Goal: Task Accomplishment & Management: Manage account settings

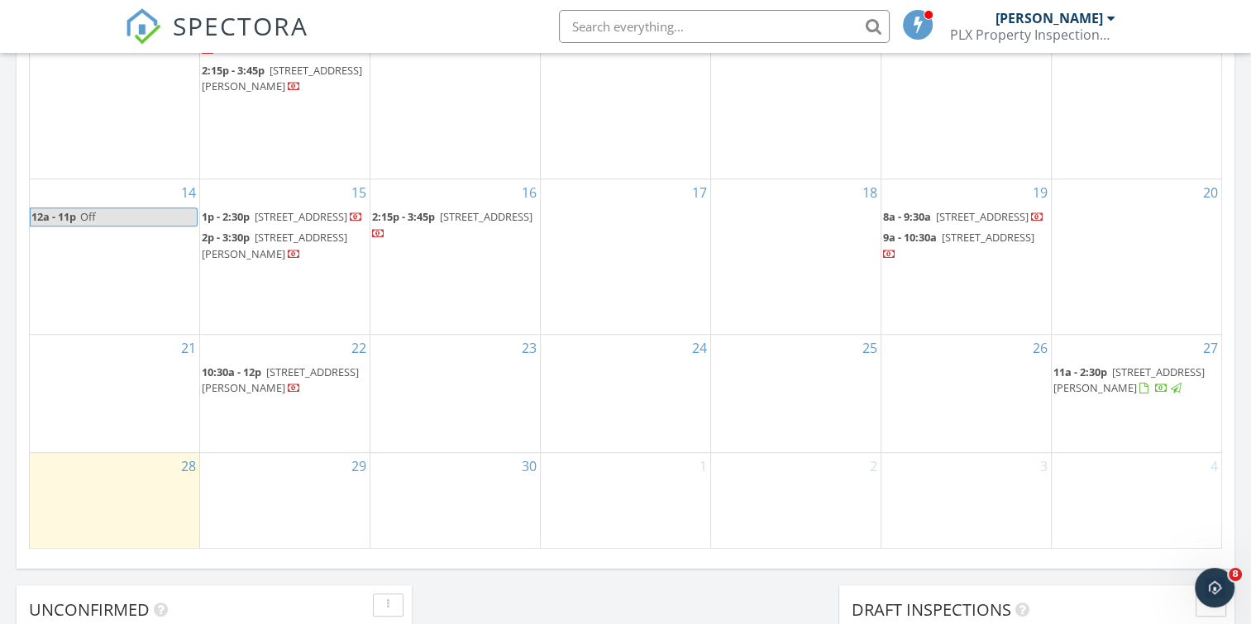
scroll to position [972, 0]
click at [1118, 392] on span "[STREET_ADDRESS][PERSON_NAME]" at bounding box center [1128, 376] width 151 height 31
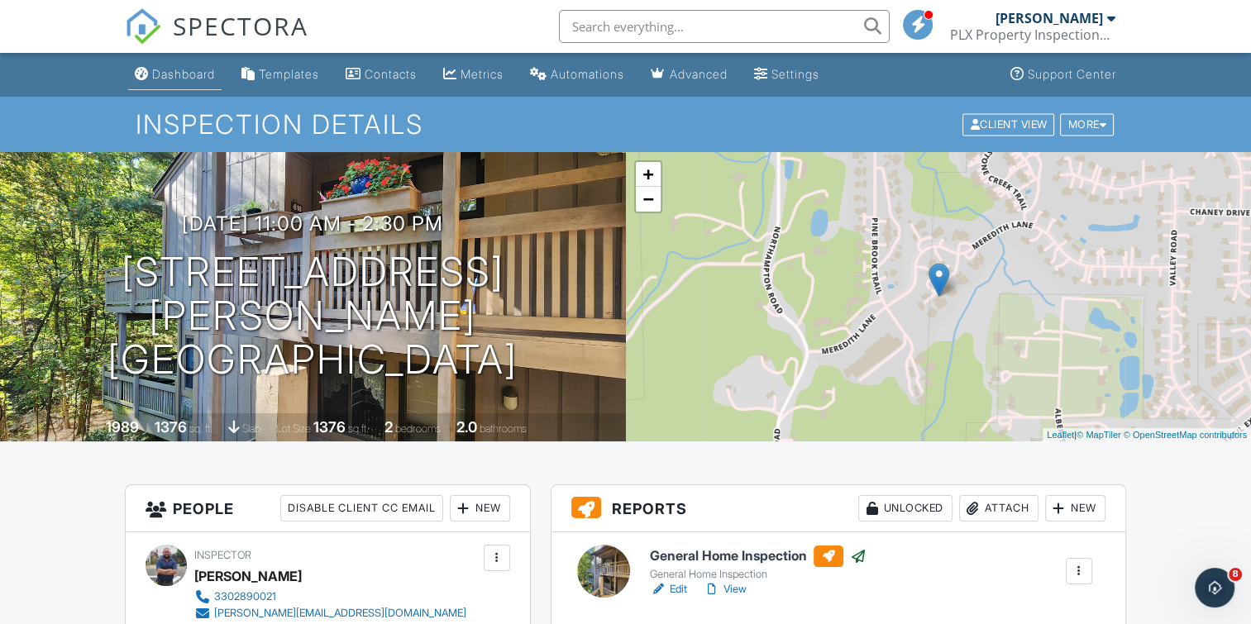
click at [182, 72] on div "Dashboard" at bounding box center [183, 74] width 63 height 14
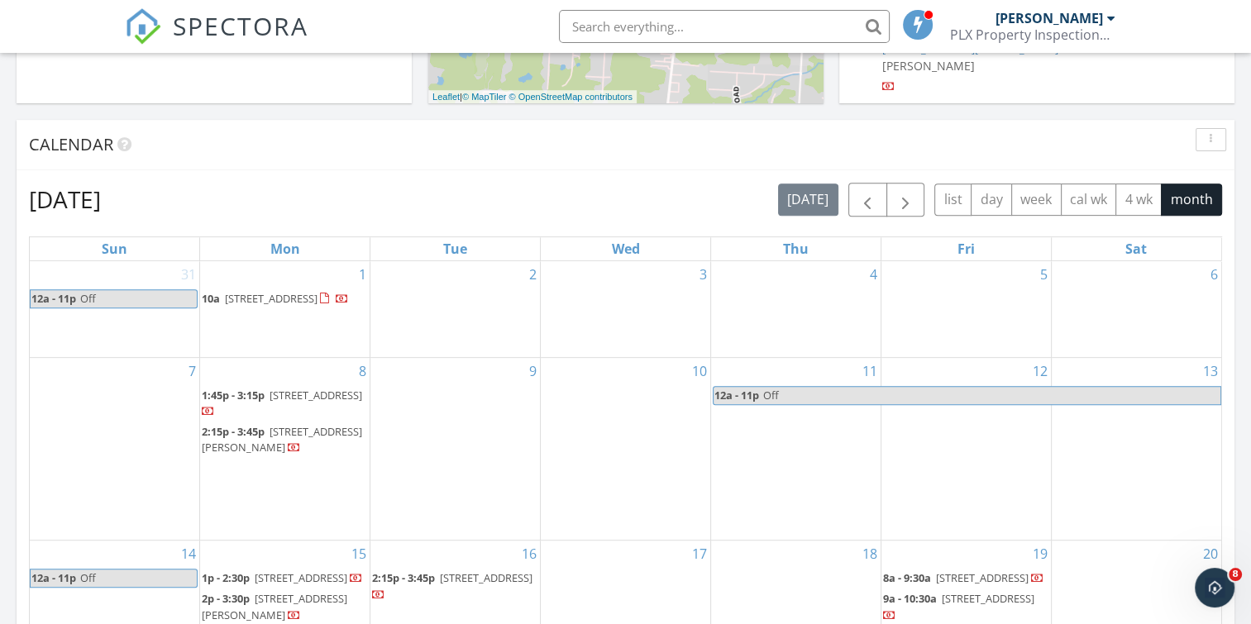
scroll to position [608, 0]
click at [301, 402] on span "3685 Ora Ave, Norton 44203" at bounding box center [315, 394] width 93 height 15
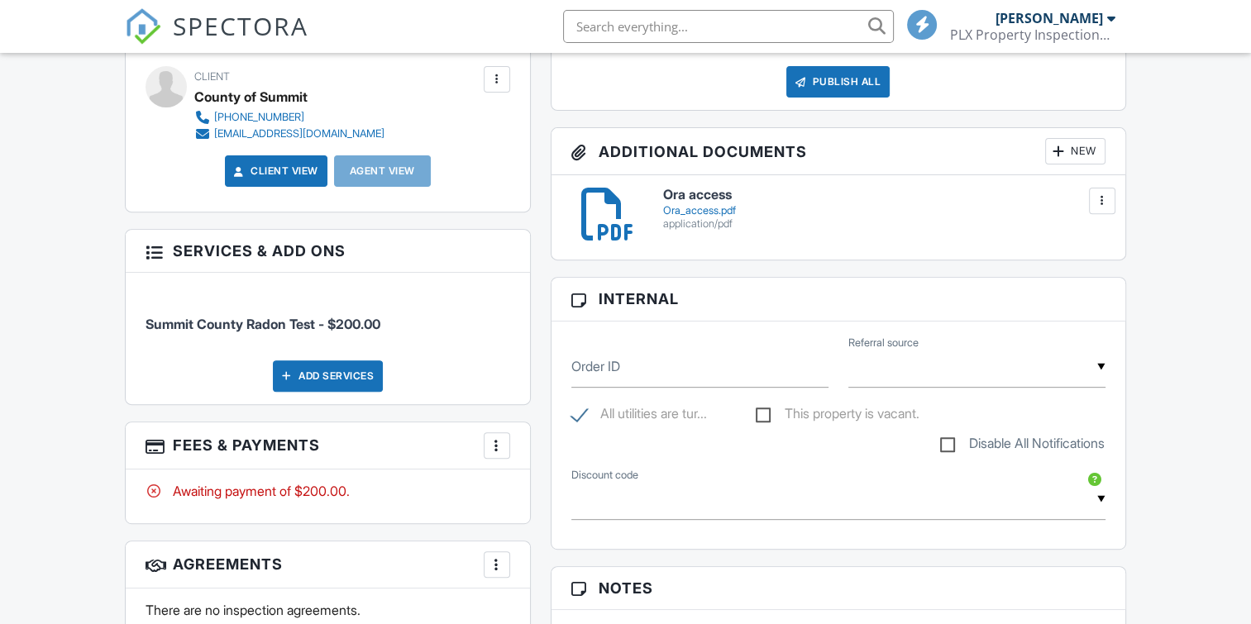
click at [497, 448] on div at bounding box center [496, 445] width 17 height 17
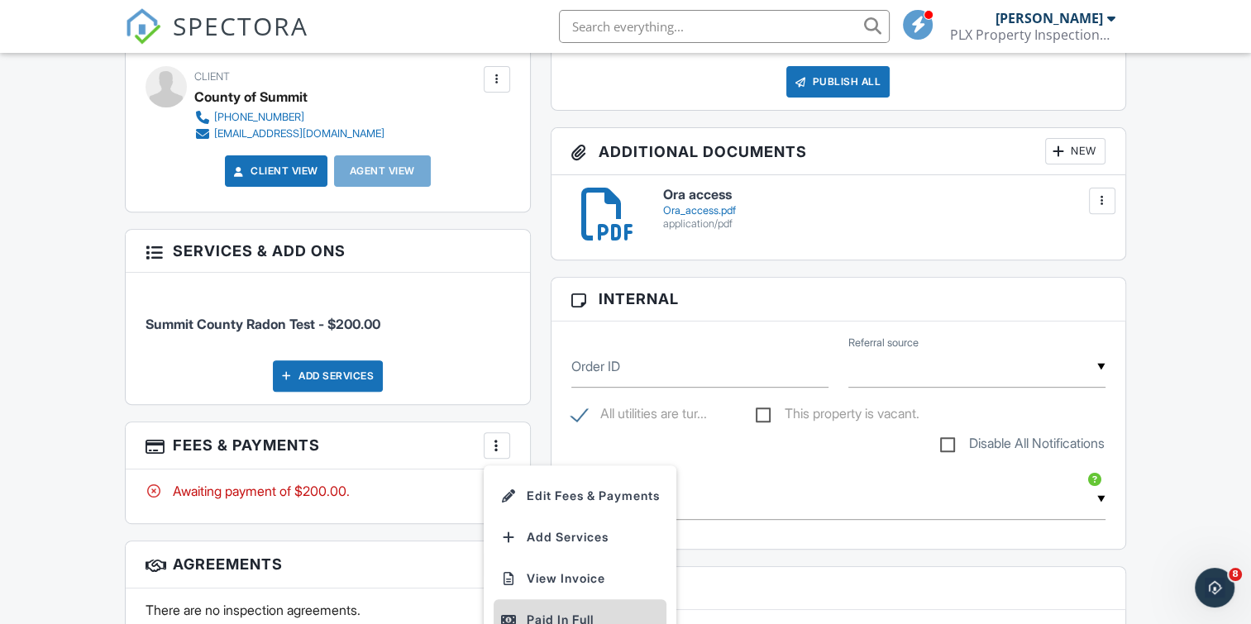
click at [538, 614] on div "Paid In Full" at bounding box center [580, 620] width 160 height 20
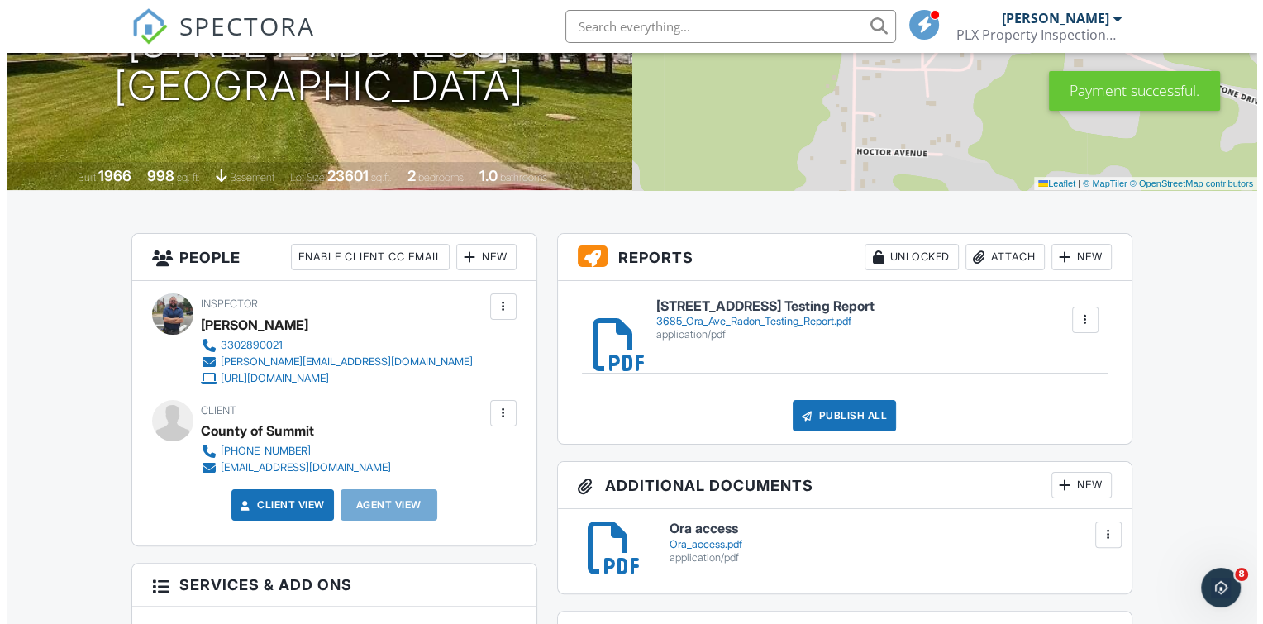
scroll to position [255, 0]
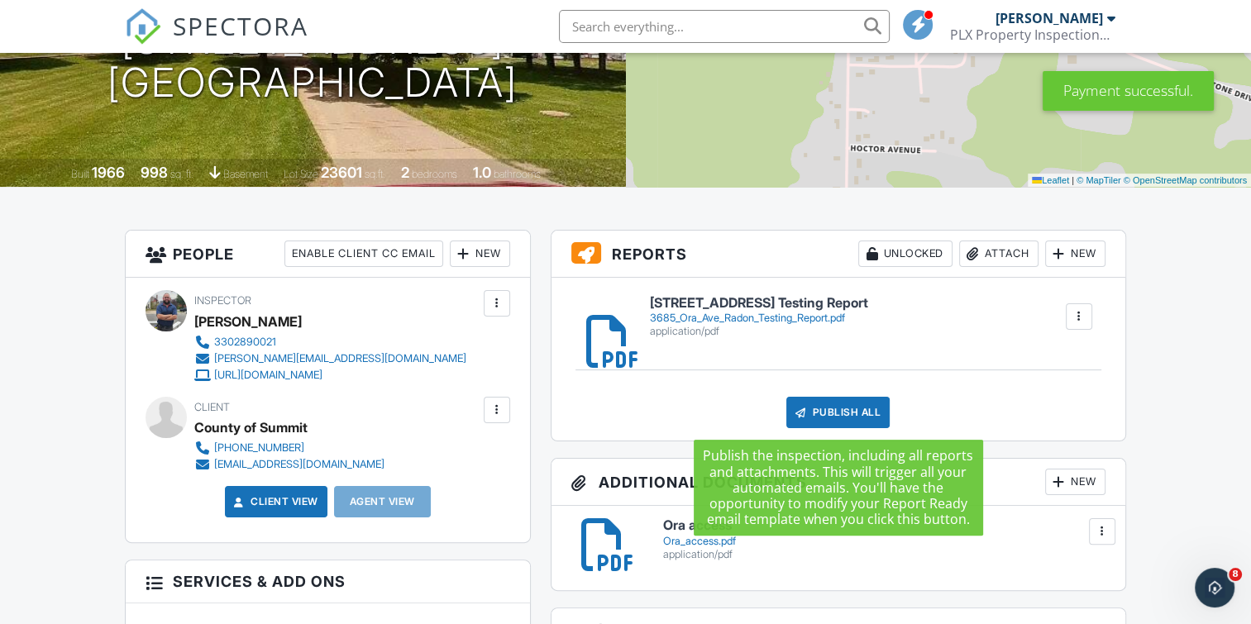
click at [843, 411] on div "Publish All" at bounding box center [837, 412] width 103 height 31
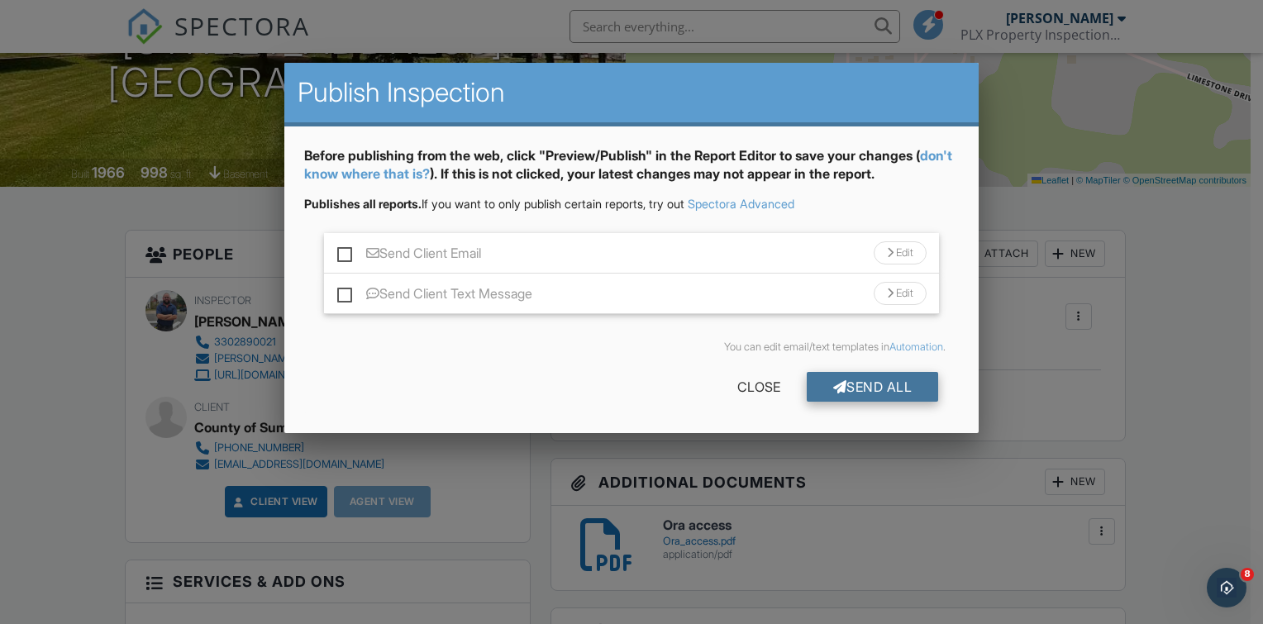
click at [873, 384] on div "Send All" at bounding box center [873, 387] width 132 height 30
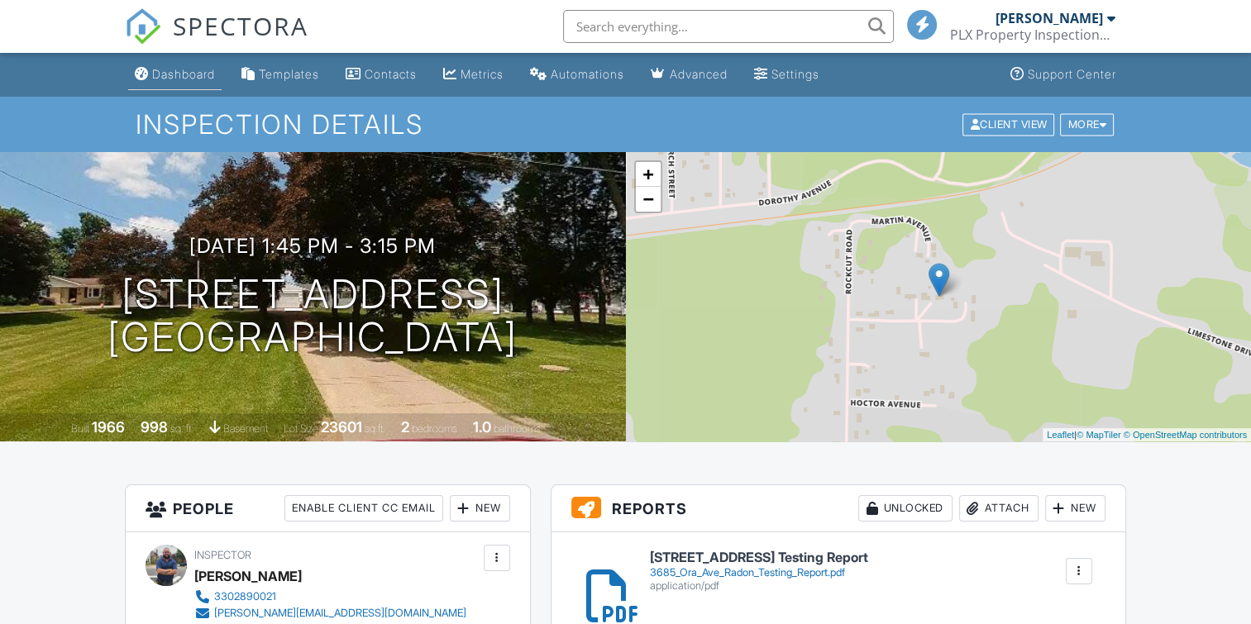
click at [179, 71] on div "Dashboard" at bounding box center [183, 74] width 63 height 14
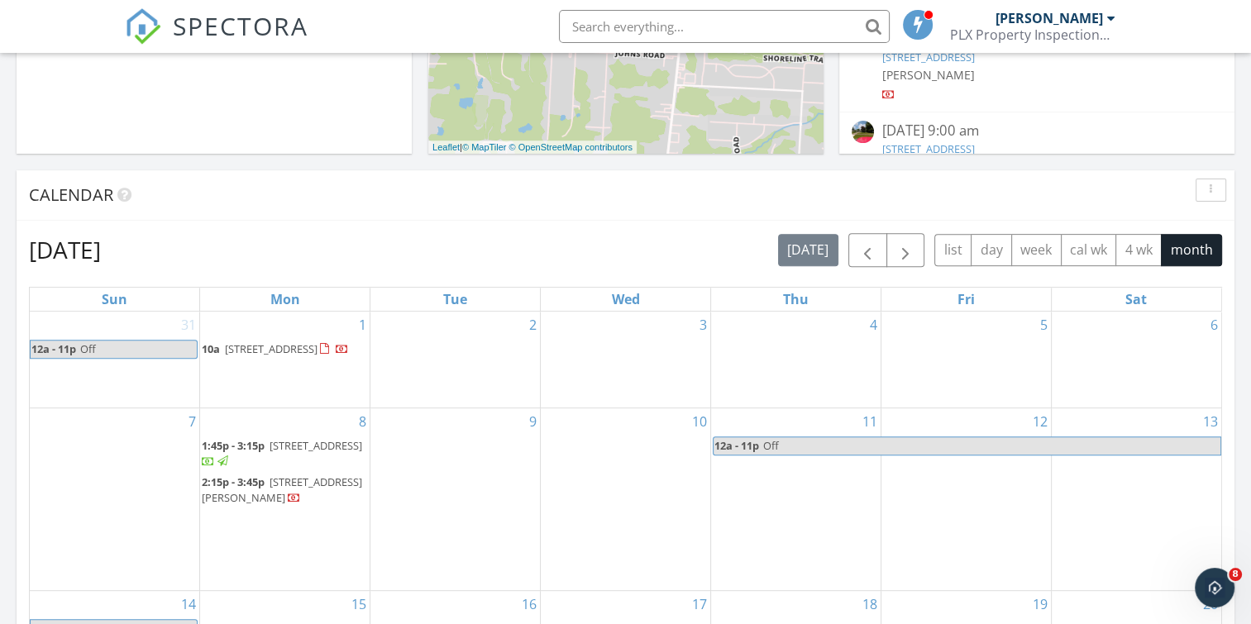
scroll to position [558, 0]
click at [313, 491] on span "3340 Rowena St, Barberton 44203" at bounding box center [282, 489] width 160 height 31
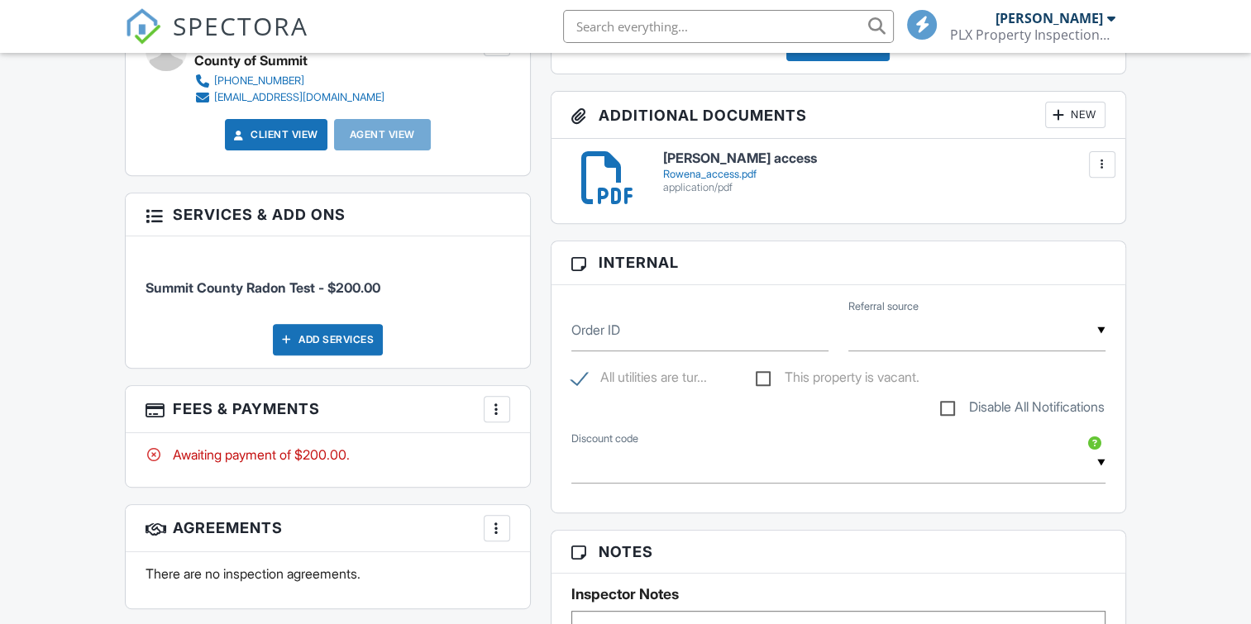
click at [495, 407] on div at bounding box center [496, 409] width 17 height 17
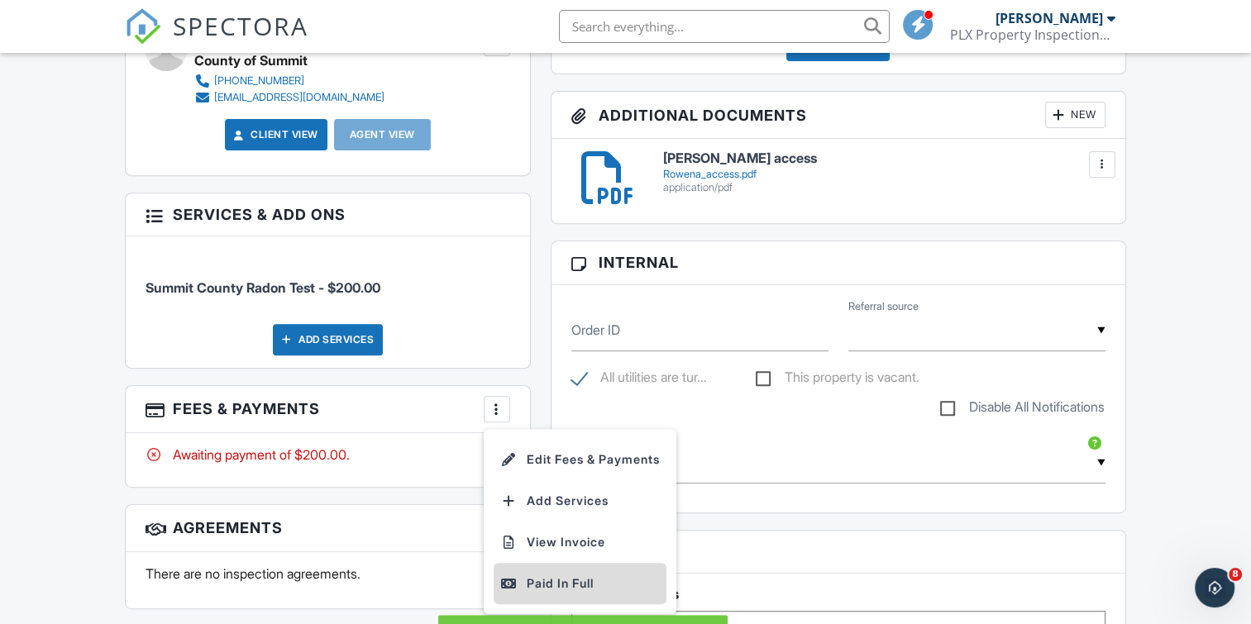
click at [538, 584] on div "Paid In Full" at bounding box center [580, 584] width 160 height 20
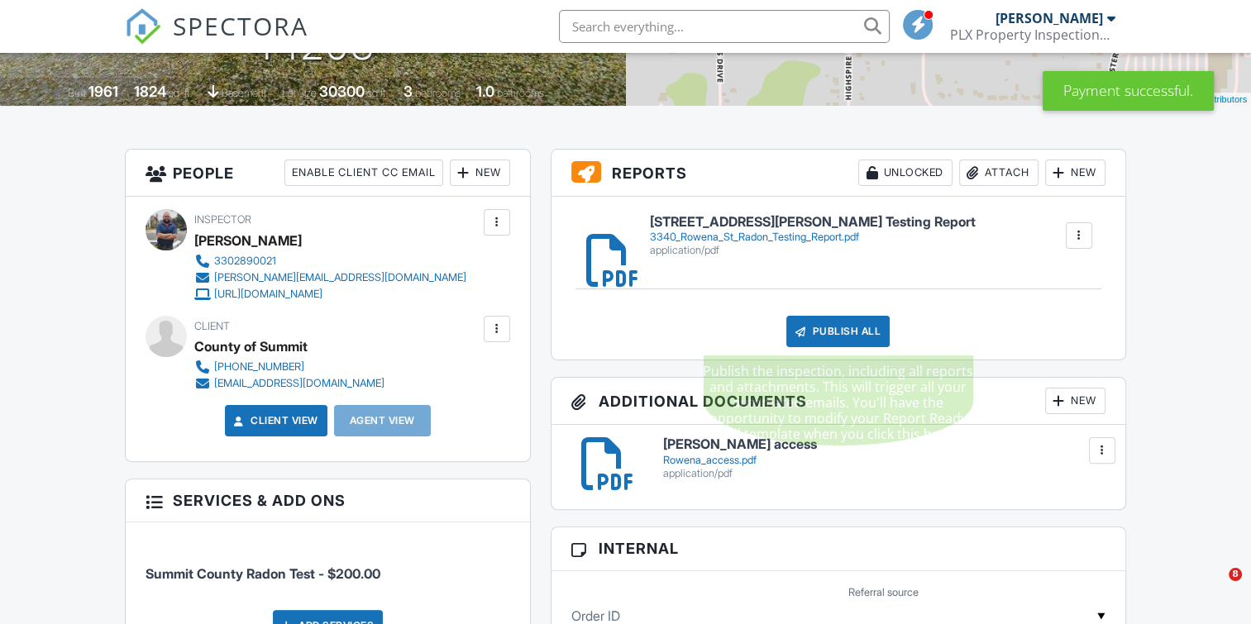
click at [822, 326] on div "Publish All" at bounding box center [837, 331] width 103 height 31
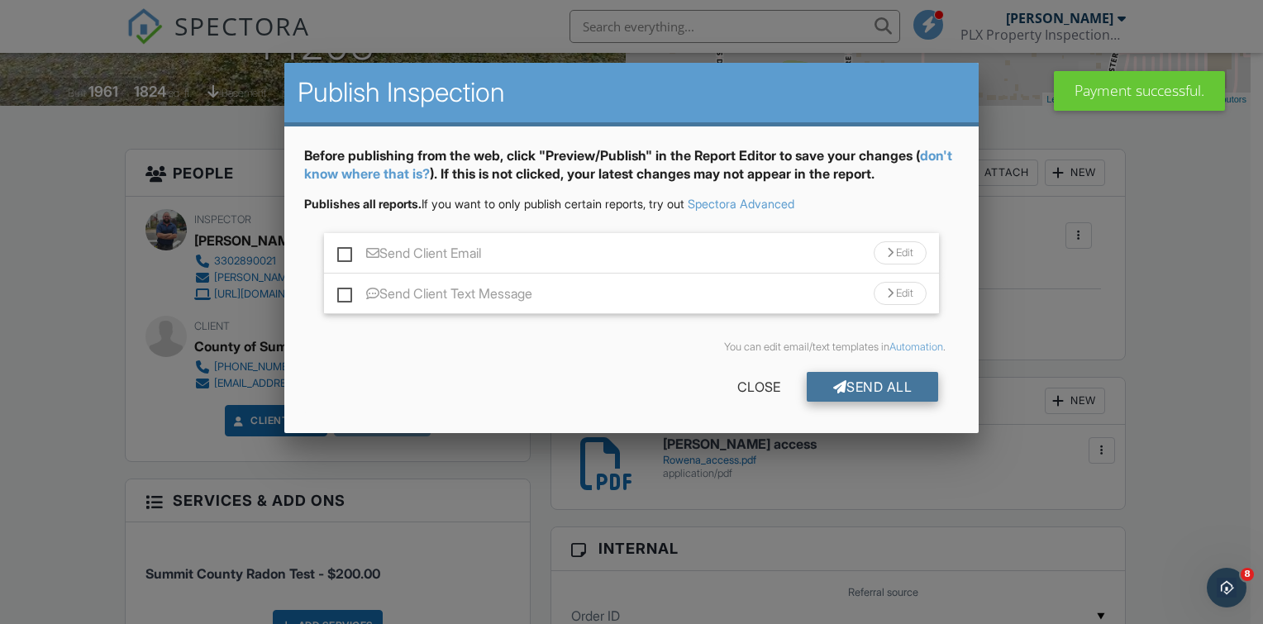
click at [858, 388] on div "Send All" at bounding box center [873, 387] width 132 height 30
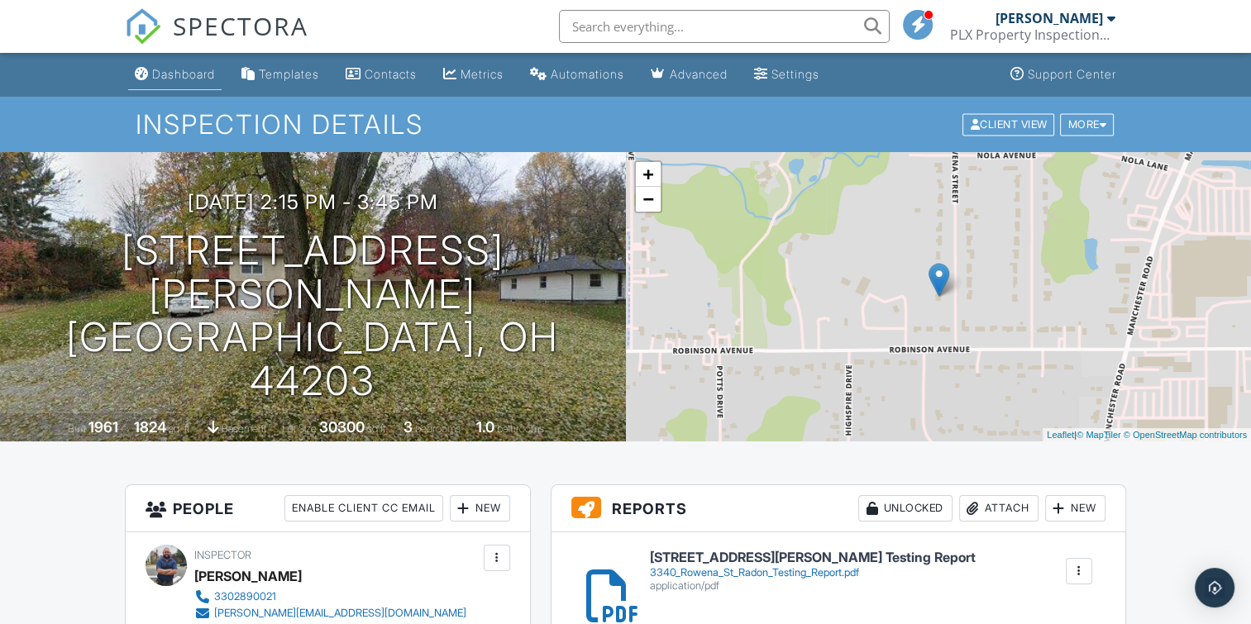
click at [174, 71] on div "Dashboard" at bounding box center [183, 74] width 63 height 14
